Goal: Use online tool/utility: Utilize a website feature to perform a specific function

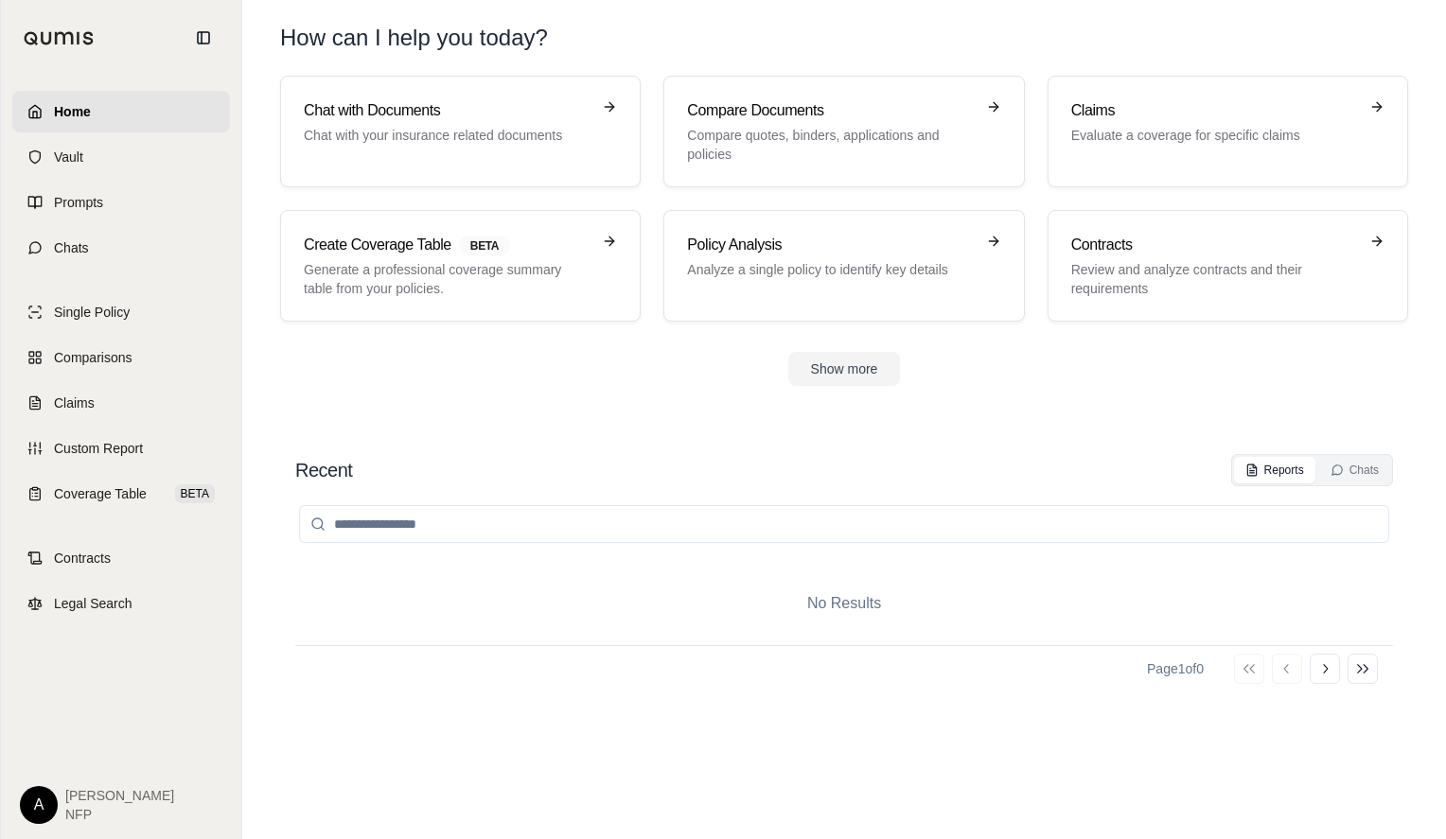
click at [1360, 49] on h1 "How can I help you today?" at bounding box center [844, 38] width 1128 height 30
click at [1392, 37] on h1 "How can I help you today?" at bounding box center [844, 38] width 1128 height 30
click at [918, 112] on h3 "Compare Documents" at bounding box center [830, 110] width 287 height 23
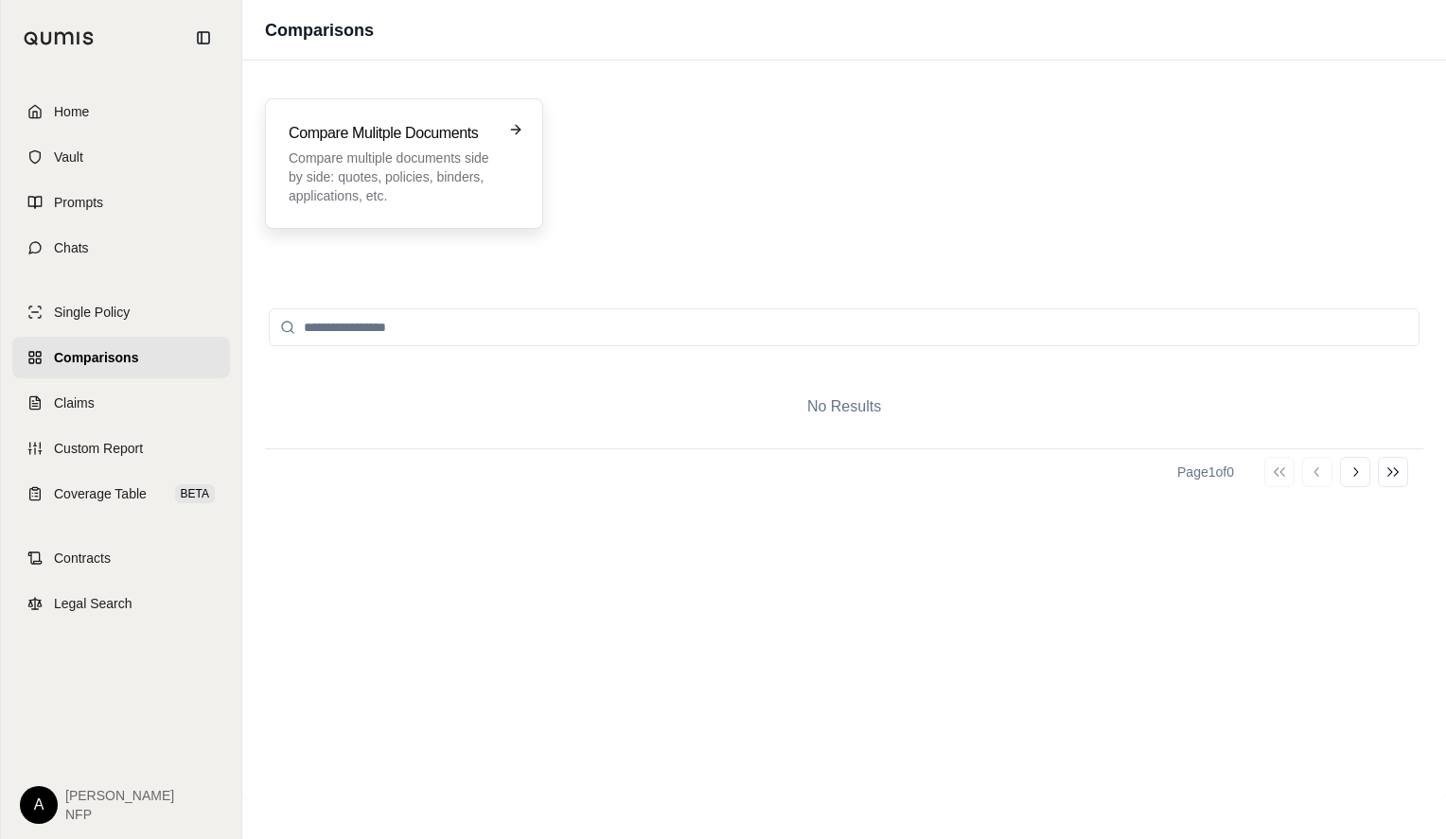
click at [372, 141] on h3 "Compare Mulitple Documents" at bounding box center [391, 133] width 204 height 23
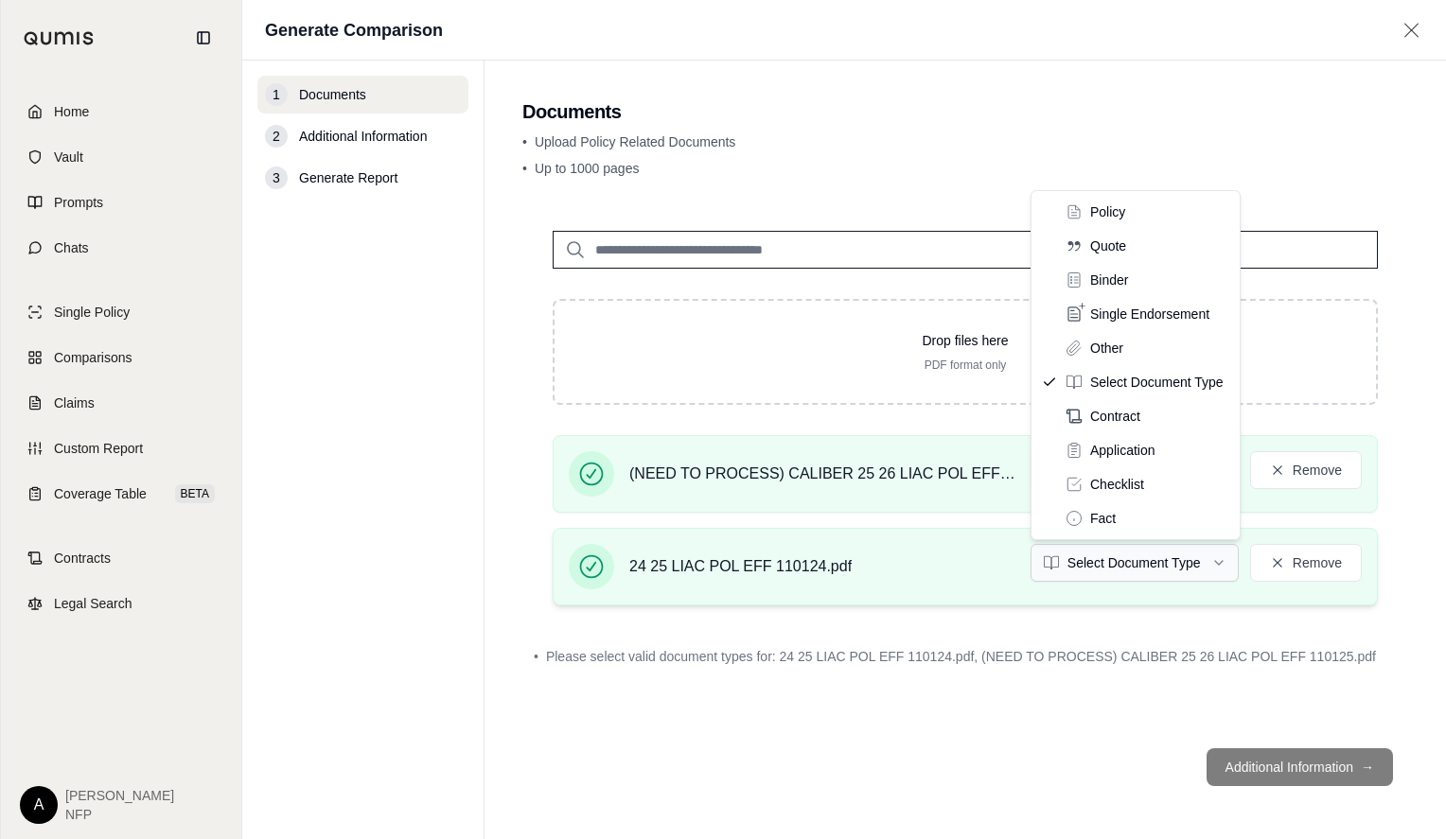
click at [1220, 564] on html "Home Vault Prompts Chats Single Policy Comparisons Claims Custom Report Coverag…" at bounding box center [723, 419] width 1446 height 839
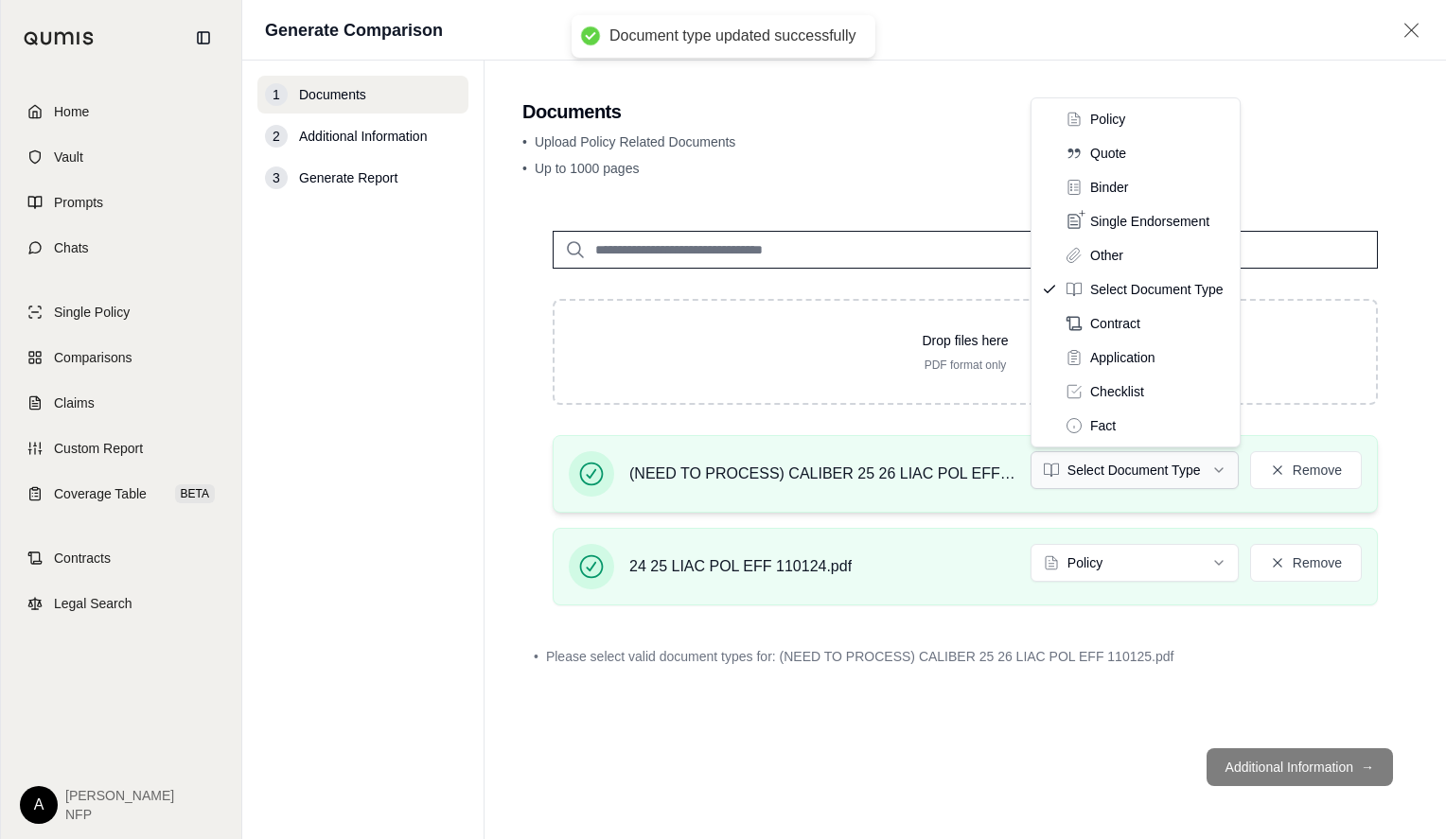
click at [1202, 468] on html "Document type updated successfully Home Vault Prompts Chats Single Policy Compa…" at bounding box center [723, 419] width 1446 height 839
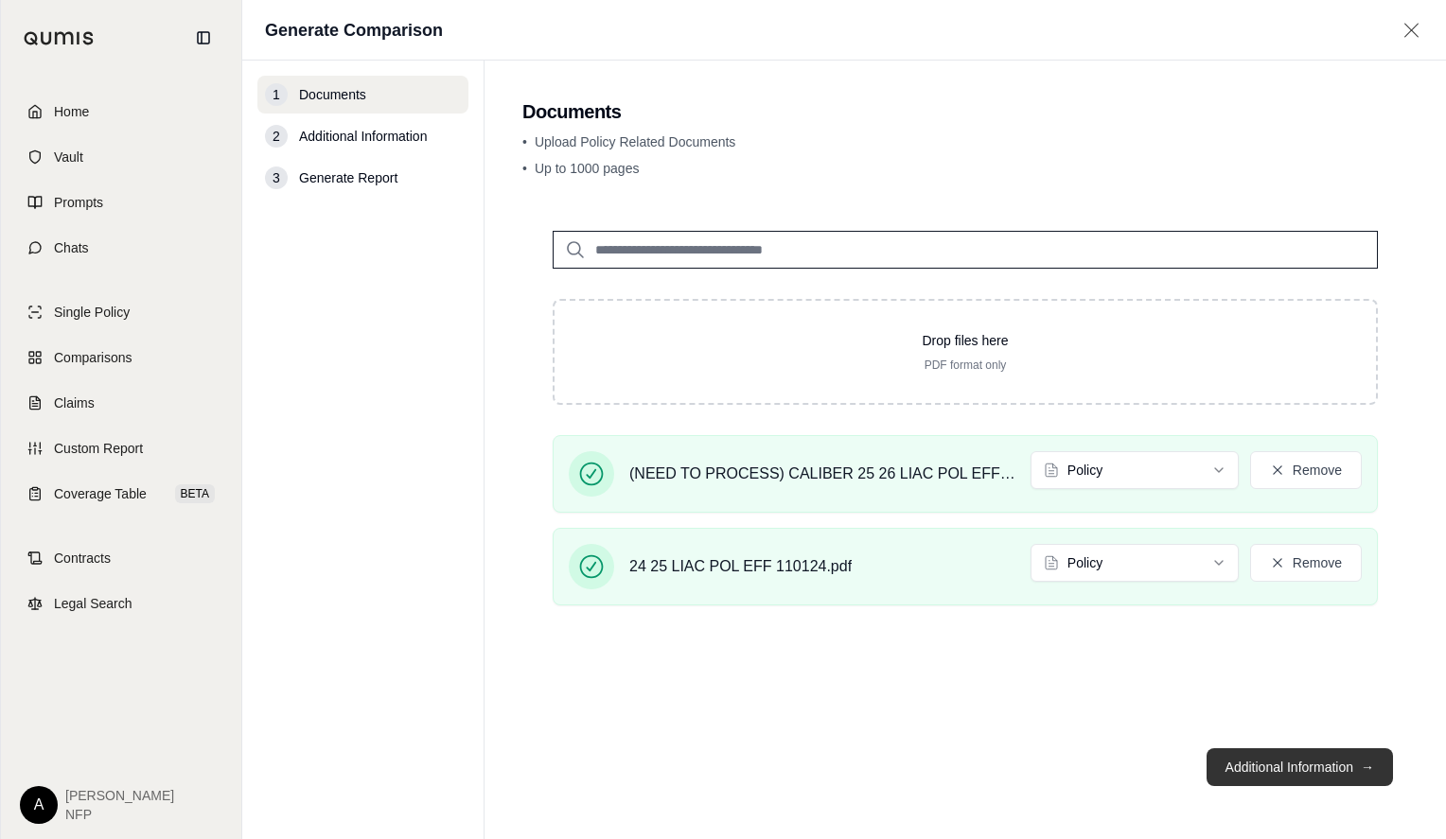
click at [1282, 773] on button "Additional Information →" at bounding box center [1299, 767] width 186 height 38
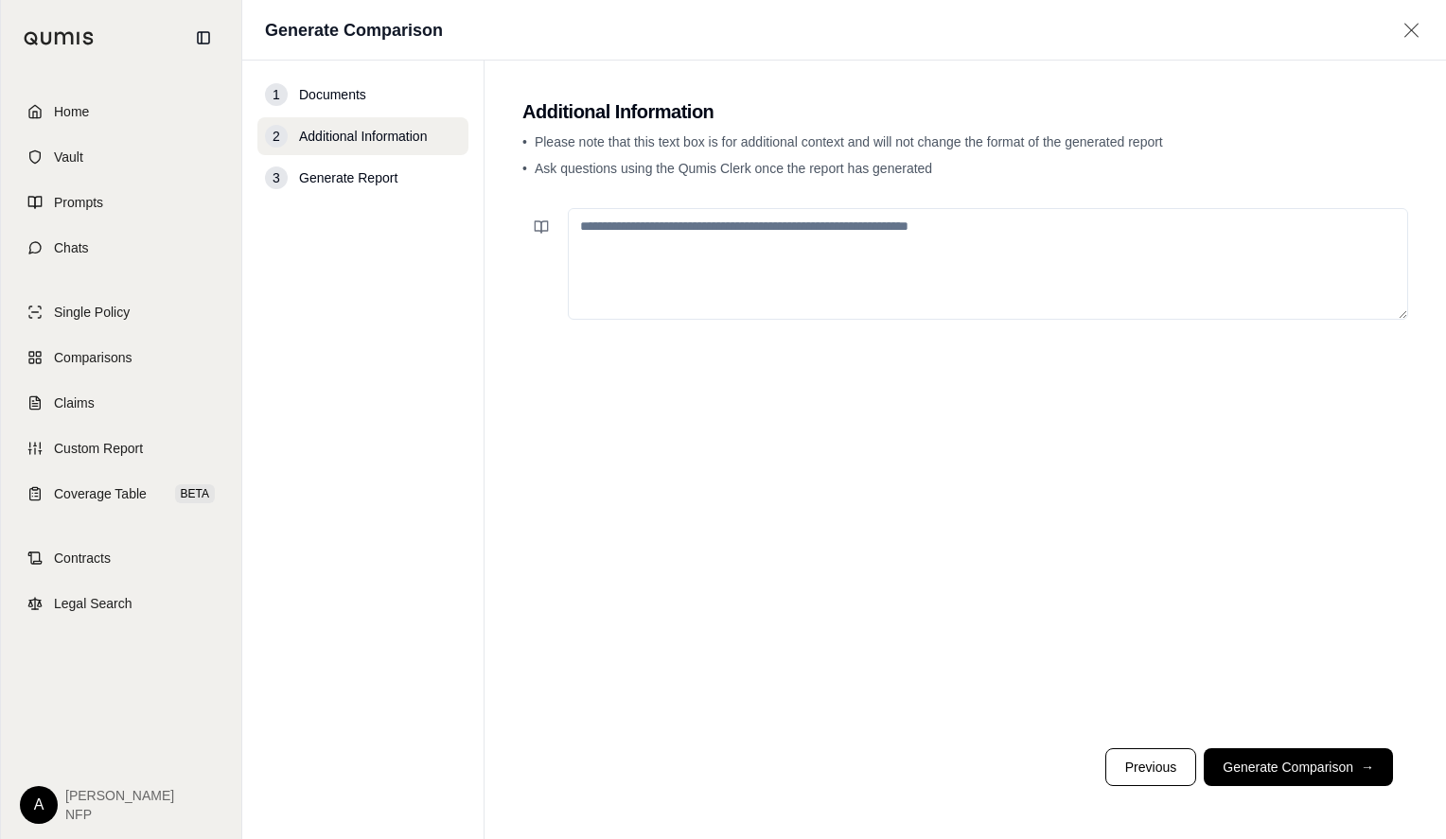
click at [676, 249] on textarea at bounding box center [988, 264] width 840 height 112
click at [1306, 770] on button "Generate Comparison →" at bounding box center [1297, 767] width 189 height 38
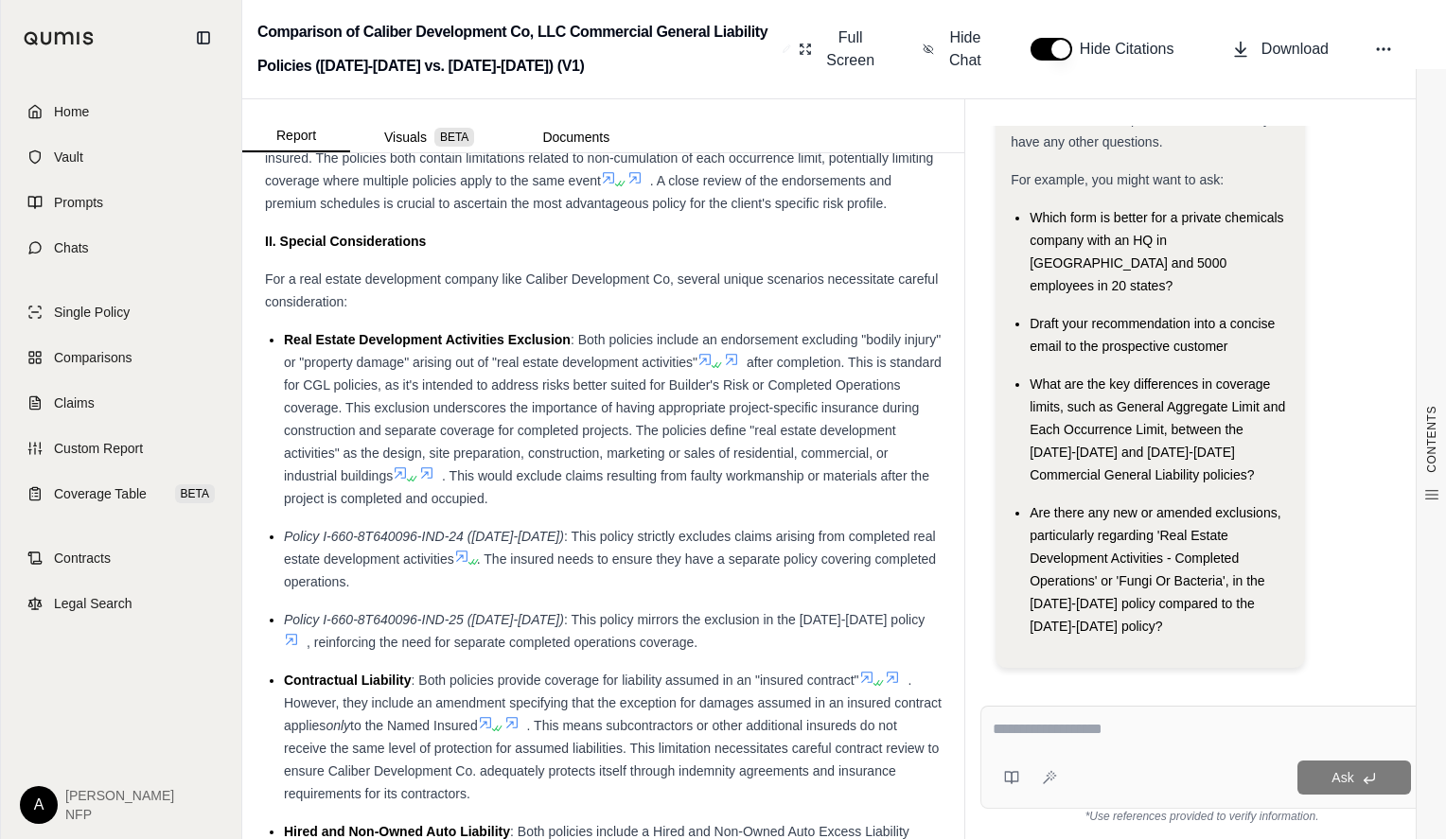
scroll to position [1518, 0]
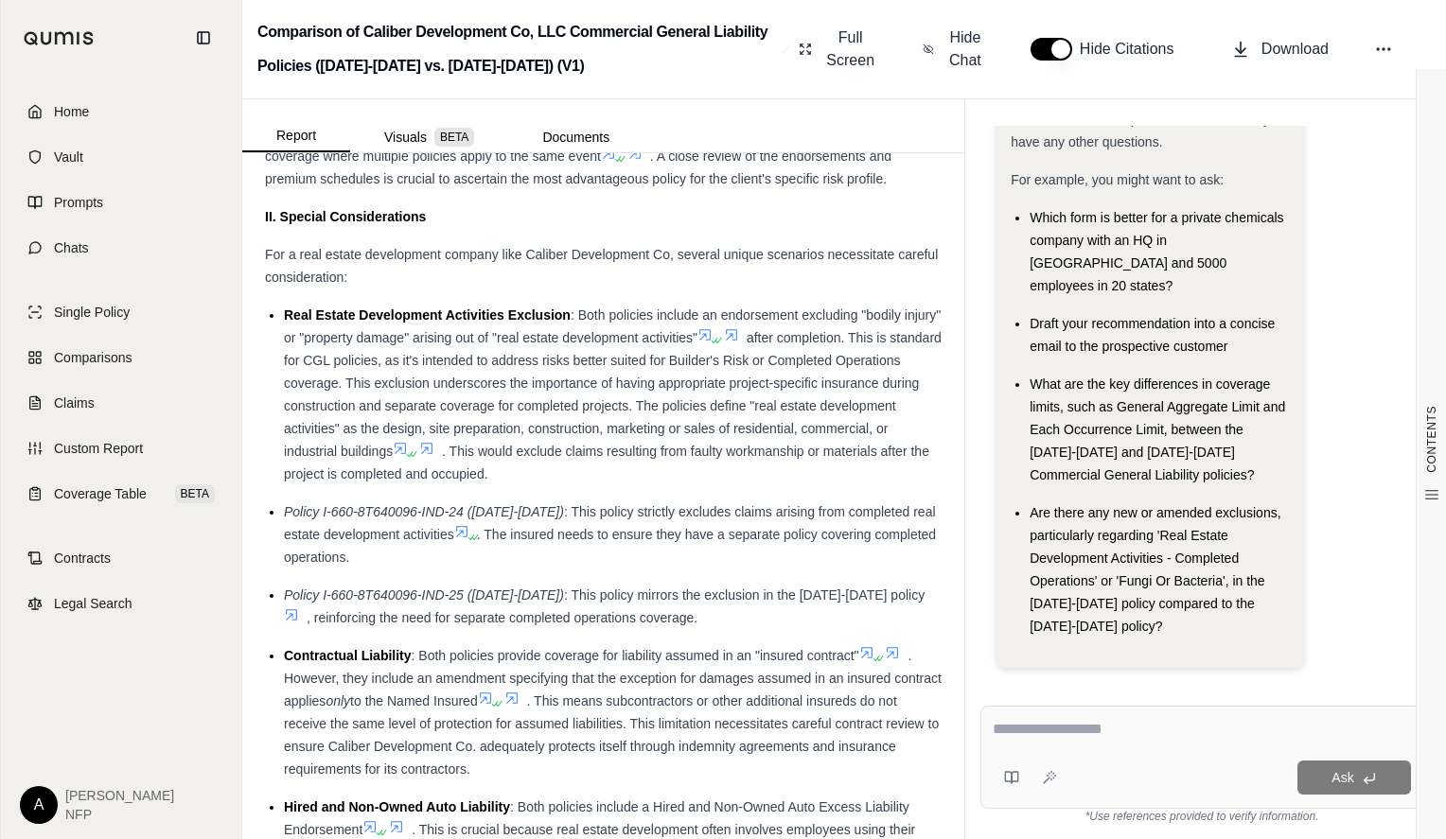
drag, startPoint x: 959, startPoint y: 342, endPoint x: 981, endPoint y: 397, distance: 59.0
click at [981, 397] on div "Hi [PERSON_NAME] 👋 - We have generated a report comparing the insurance policie…" at bounding box center [1201, 401] width 443 height 550
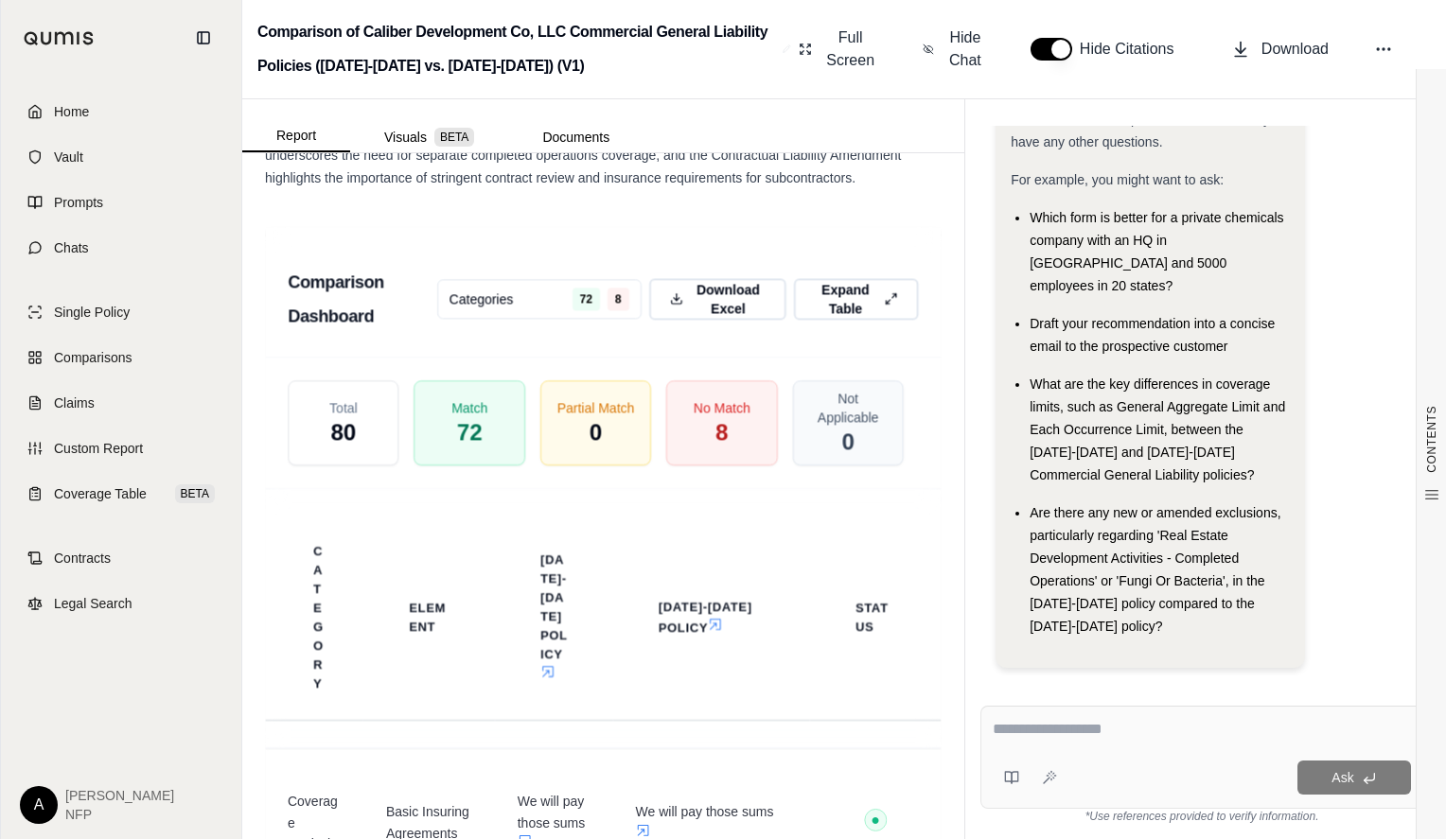
scroll to position [4703, 0]
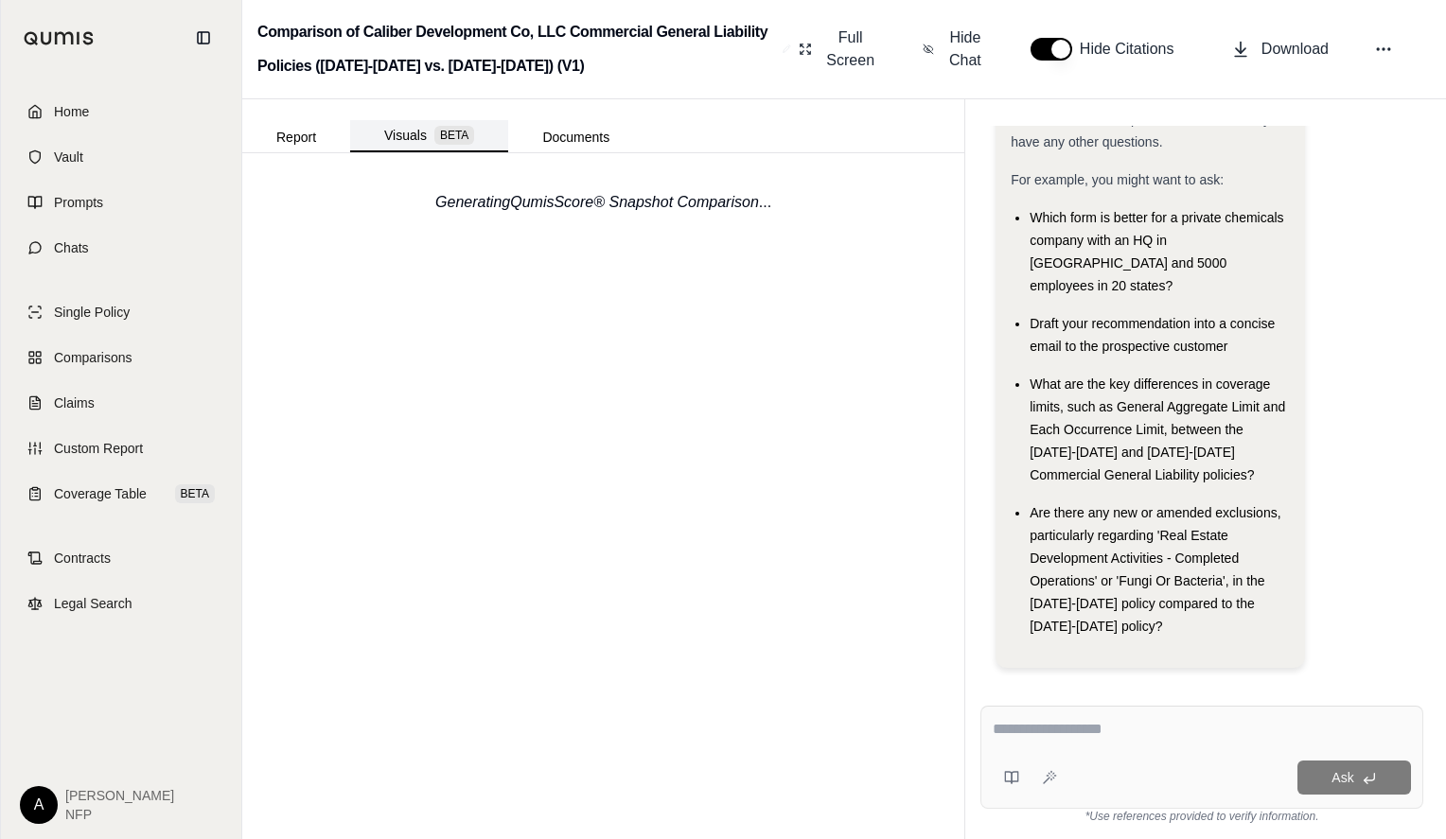
click at [402, 134] on button "Visuals BETA" at bounding box center [429, 136] width 158 height 32
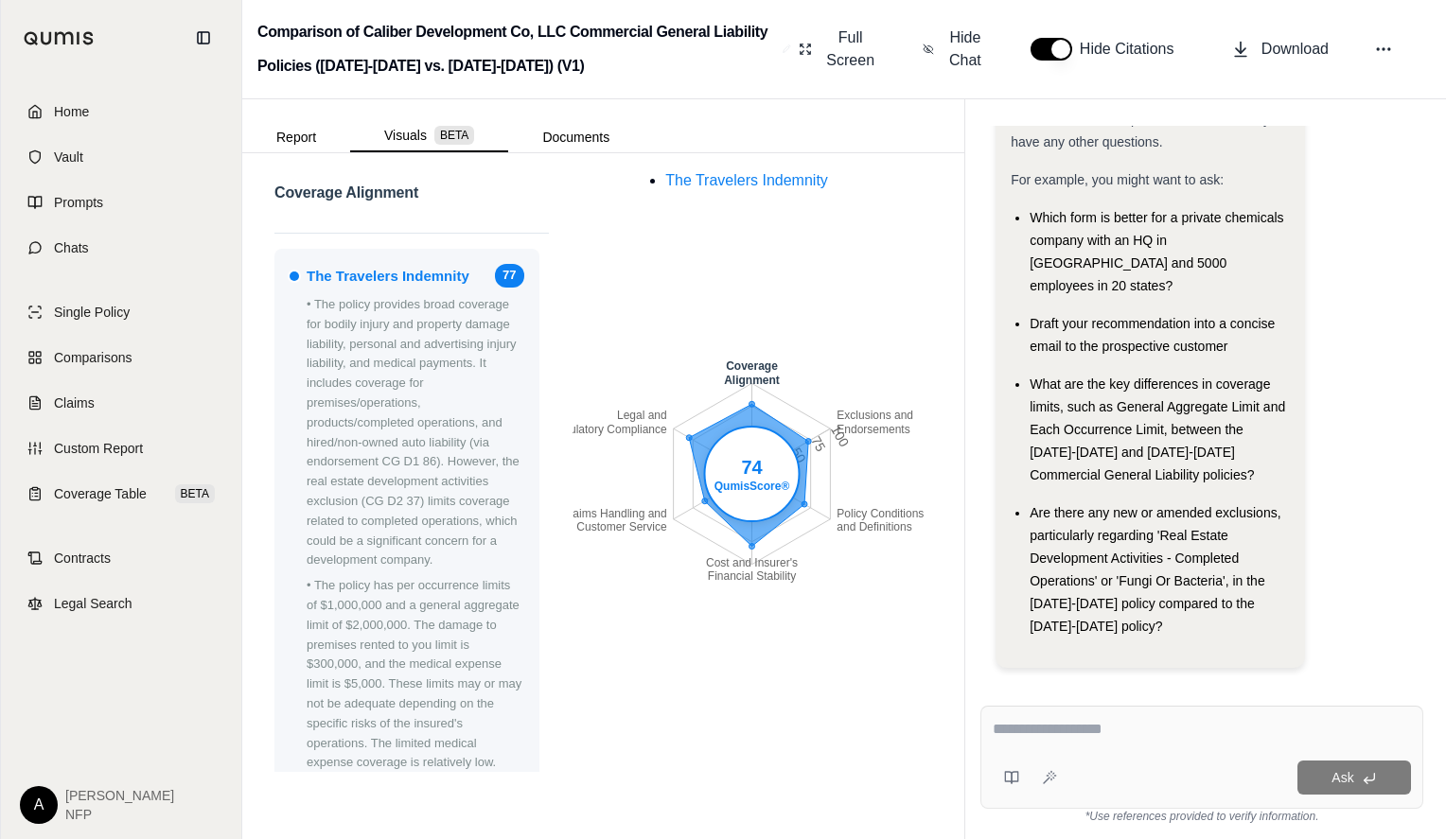
scroll to position [0, 0]
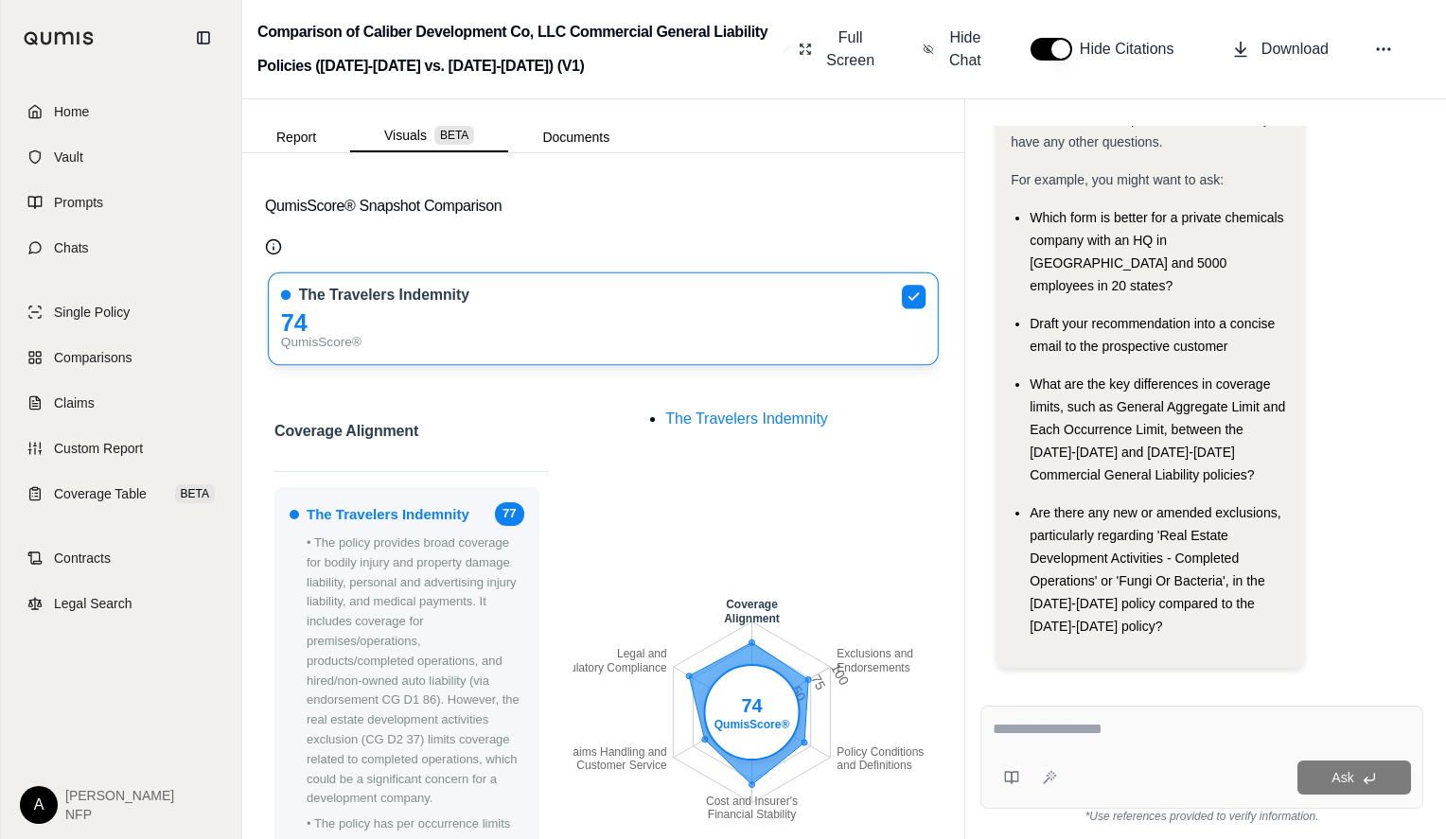
click at [943, 184] on div "QumisScore® Snapshot Comparison The Travelers Indemnity 74 QumisScore® Coverage…" at bounding box center [603, 496] width 722 height 686
click at [312, 137] on button "Report" at bounding box center [296, 137] width 108 height 30
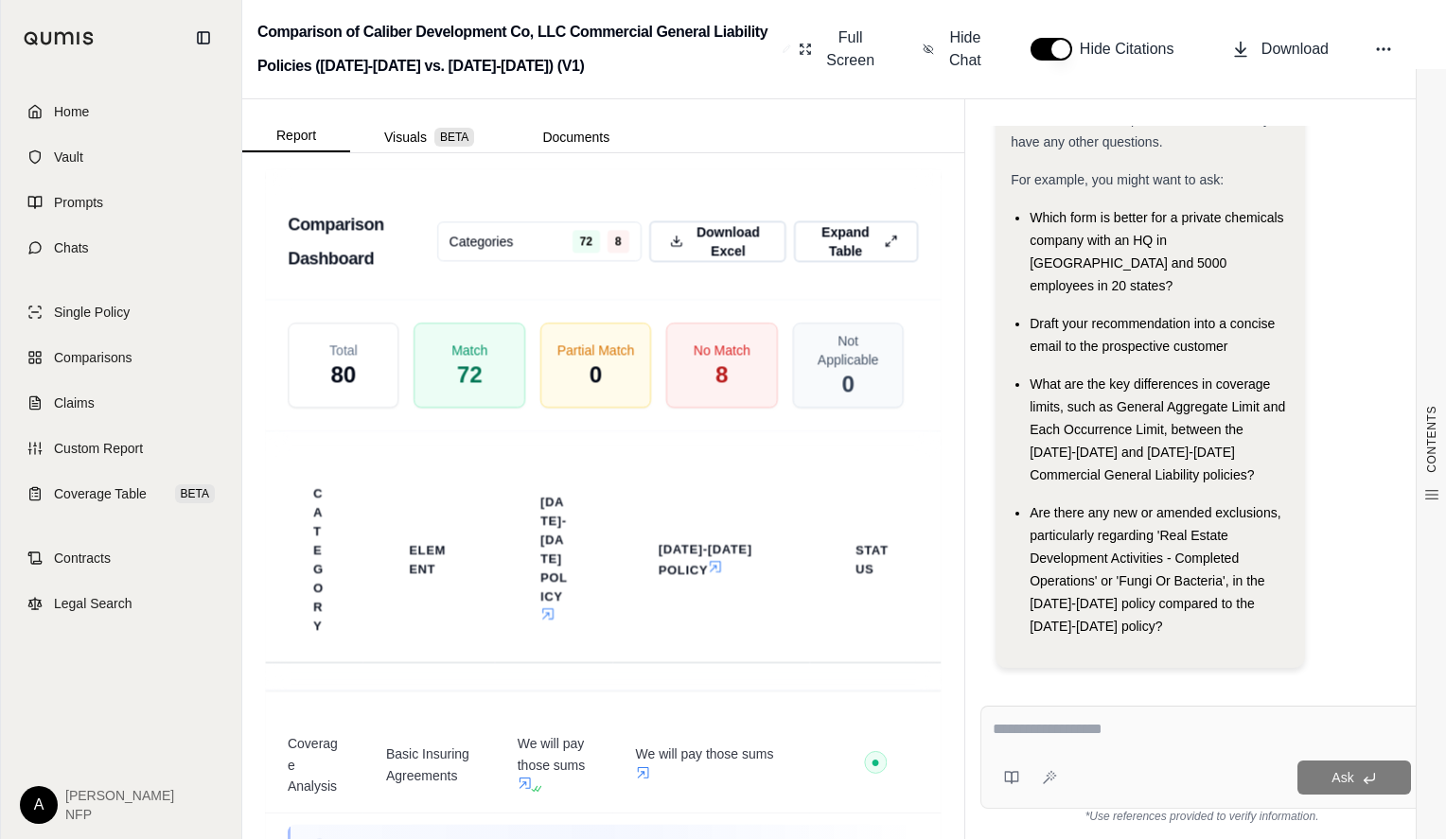
scroll to position [4720, 0]
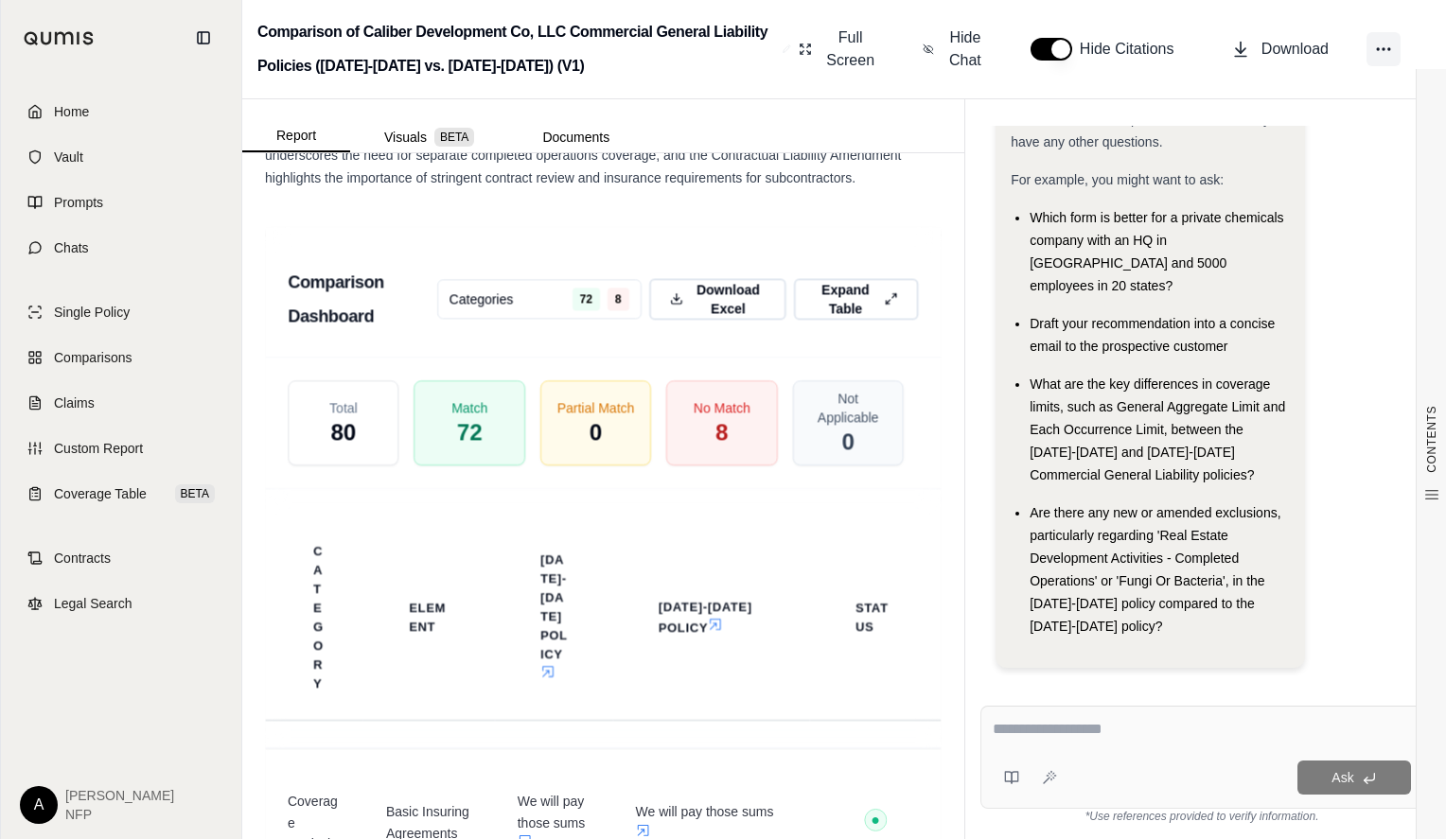
click at [1371, 50] on button at bounding box center [1383, 49] width 34 height 34
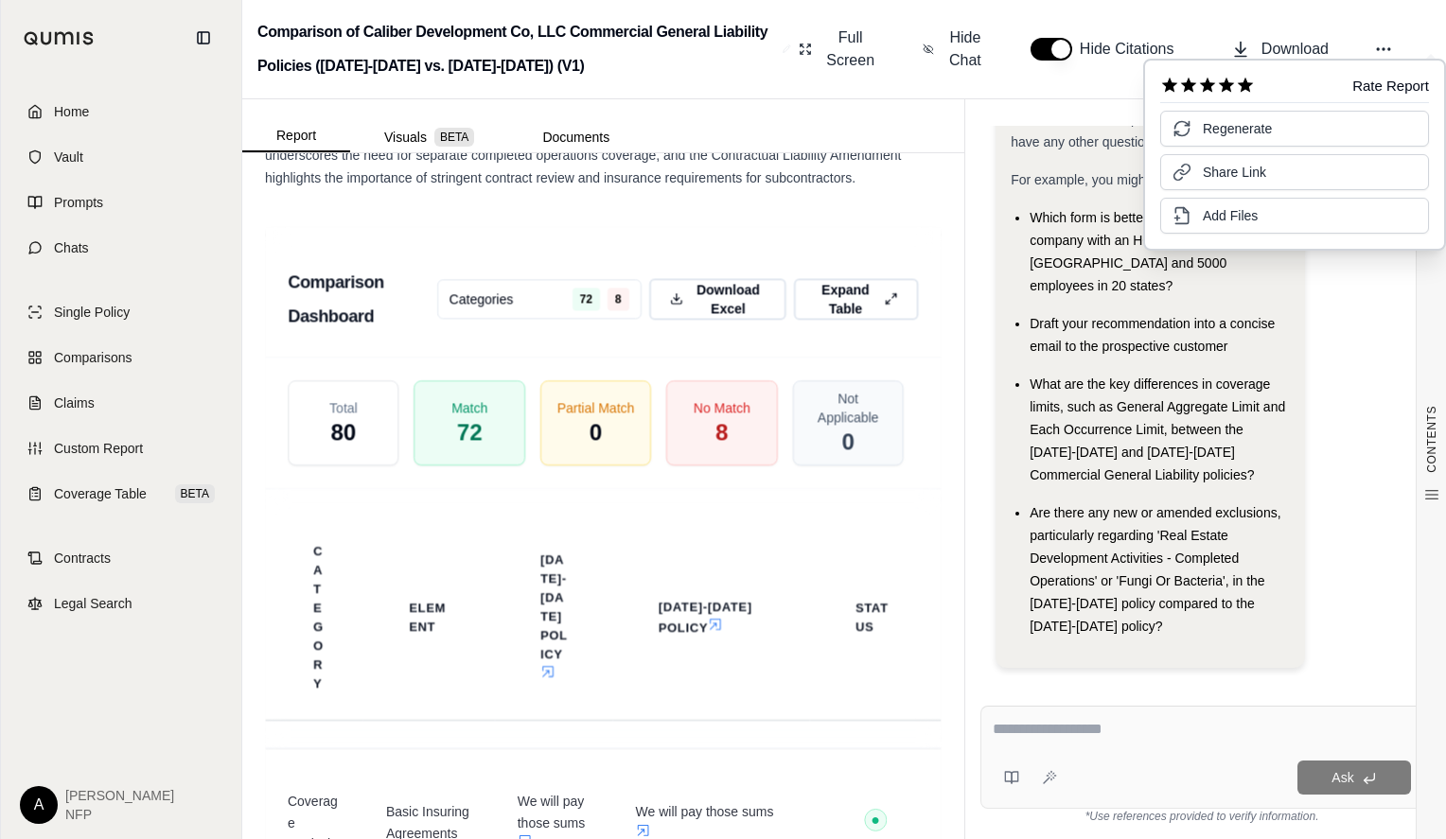
click at [1245, 82] on icon at bounding box center [1246, 85] width 16 height 15
click at [98, 360] on span "Comparisons" at bounding box center [93, 357] width 78 height 19
